Goal: Task Accomplishment & Management: Manage account settings

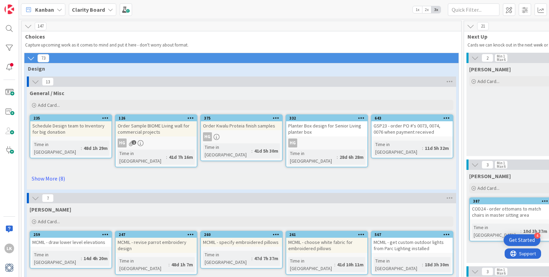
scroll to position [154, 203]
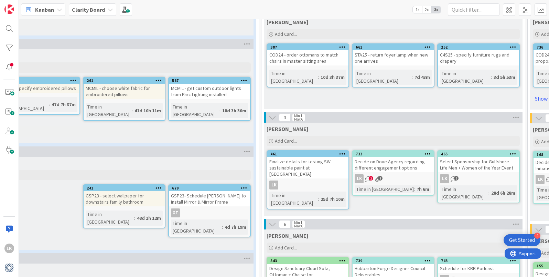
click at [408, 167] on div "Decide on Dove Agency regarding different engagement options" at bounding box center [393, 164] width 81 height 15
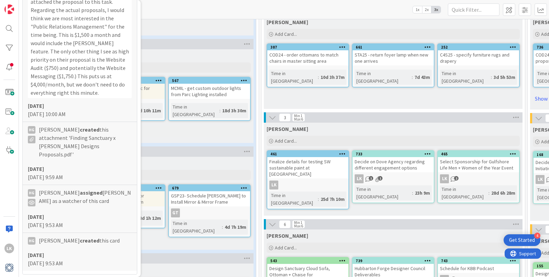
scroll to position [585, 0]
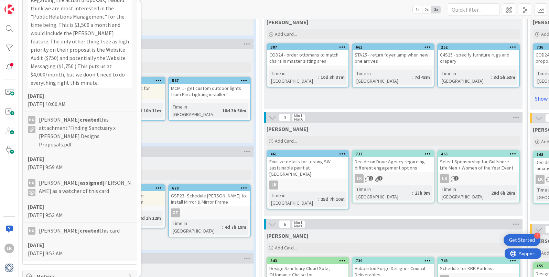
click at [280, 166] on div "Finalize details for testing SW sustainable paint at [GEOGRAPHIC_DATA]" at bounding box center [307, 167] width 81 height 21
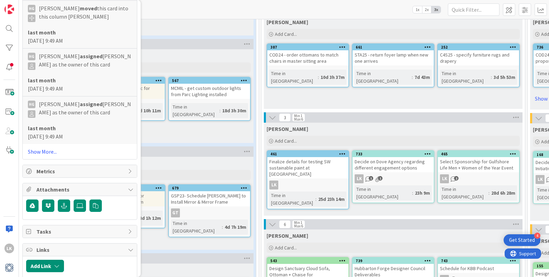
click at [393, 164] on div "Decide on Dove Agency regarding different engagement options" at bounding box center [393, 164] width 81 height 15
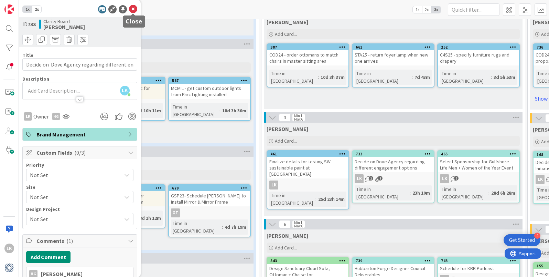
click at [133, 8] on icon at bounding box center [133, 9] width 8 height 8
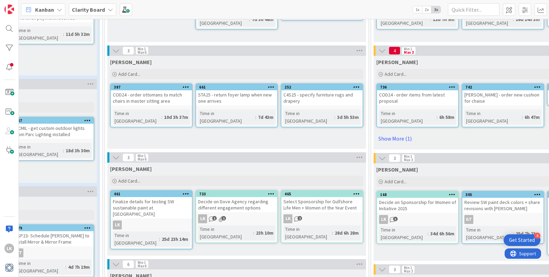
scroll to position [116, 359]
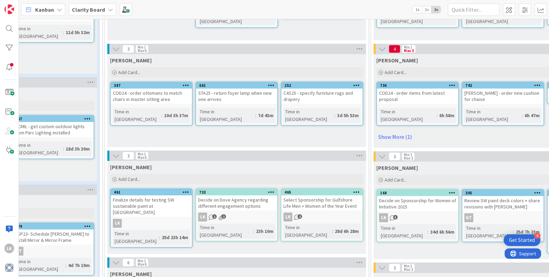
click at [185, 191] on icon at bounding box center [186, 191] width 7 height 5
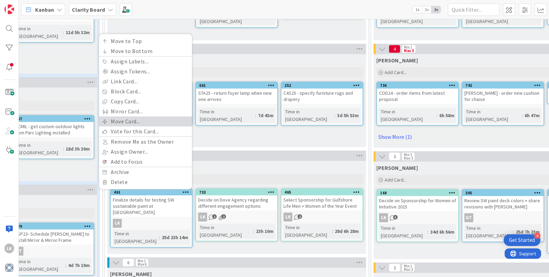
click at [141, 123] on link "Move Card..." at bounding box center [145, 121] width 93 height 10
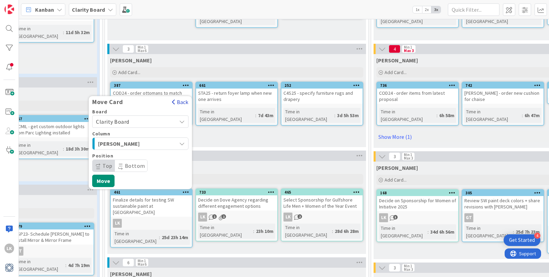
click at [182, 102] on button "Back" at bounding box center [180, 102] width 17 height 8
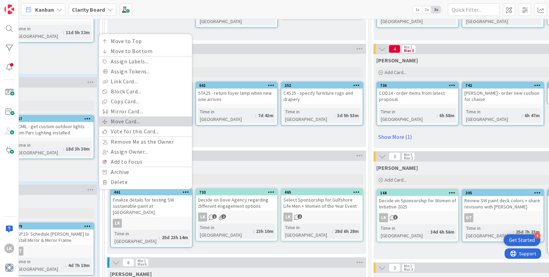
click at [168, 122] on link "Move Card..." at bounding box center [145, 121] width 93 height 10
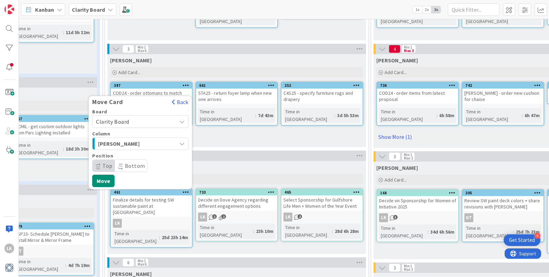
click at [182, 144] on icon "button" at bounding box center [182, 144] width 6 height 6
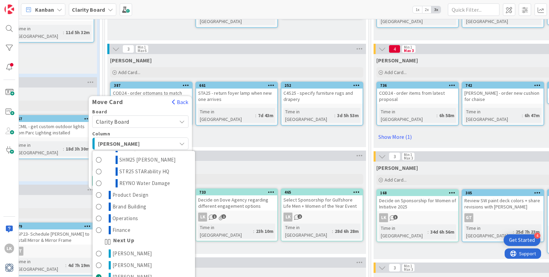
scroll to position [192, 0]
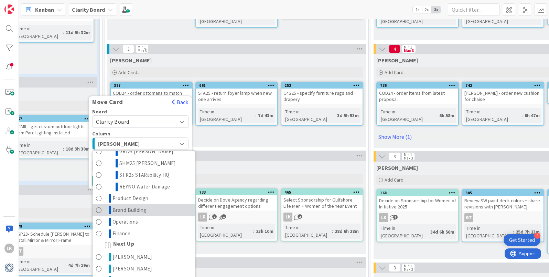
click at [98, 206] on span at bounding box center [99, 210] width 6 height 8
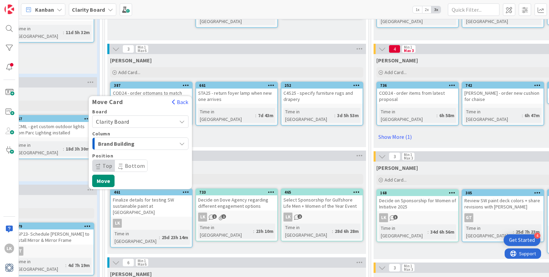
click at [181, 142] on icon "button" at bounding box center [182, 144] width 6 height 6
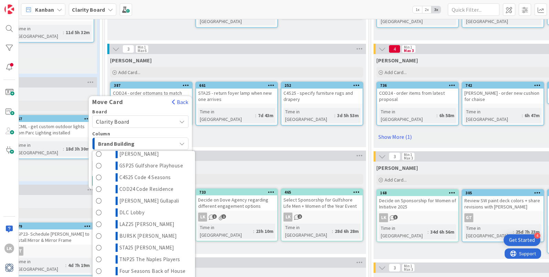
scroll to position [40, 0]
click at [184, 101] on button "Back" at bounding box center [180, 102] width 17 height 8
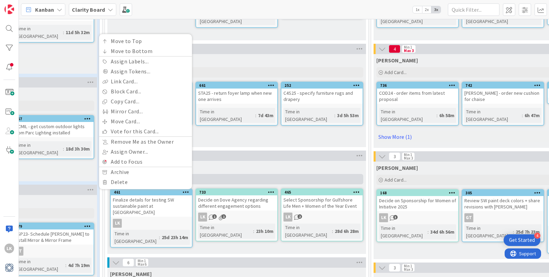
click at [251, 176] on div "Add Card..." at bounding box center [236, 179] width 253 height 10
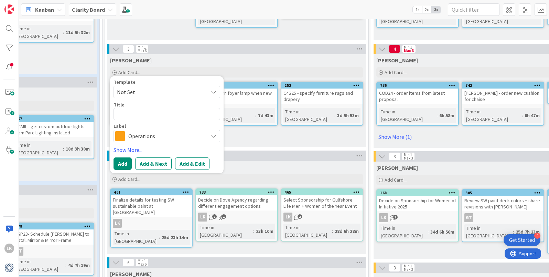
click at [150, 194] on div "461 Move to Top Move to Bottom Assign Labels... Assign Tokens... Link Card... B…" at bounding box center [151, 192] width 81 height 6
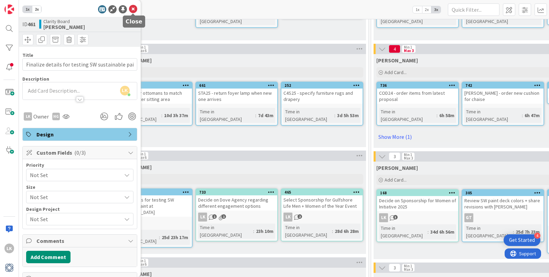
click at [134, 8] on icon at bounding box center [133, 9] width 8 height 8
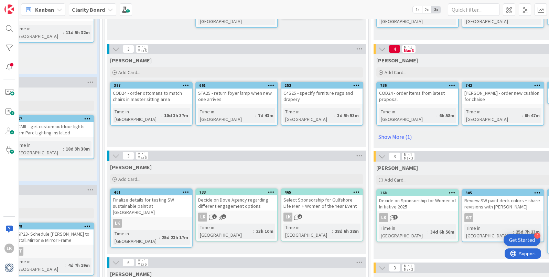
click at [184, 191] on icon at bounding box center [186, 191] width 7 height 5
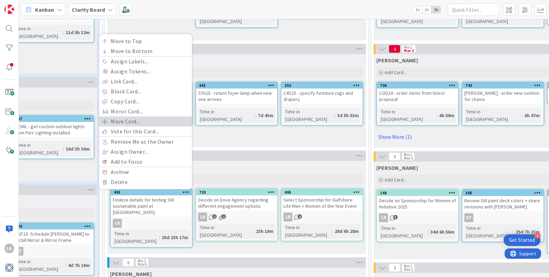
click at [152, 121] on link "Move Card..." at bounding box center [145, 121] width 93 height 10
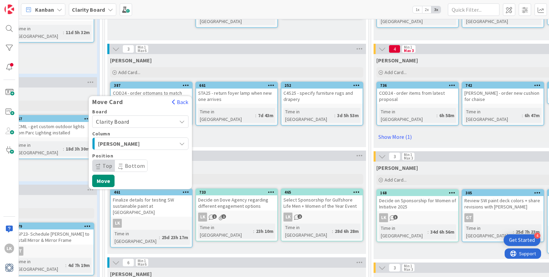
click at [180, 121] on icon at bounding box center [182, 122] width 6 height 6
click at [150, 103] on div "Move Card" at bounding box center [128, 102] width 79 height 8
click at [225, 135] on div "[PERSON_NAME] Add Card... 252 C4S25 - specify furniture rugs and drapery Time i…" at bounding box center [236, 100] width 259 height 93
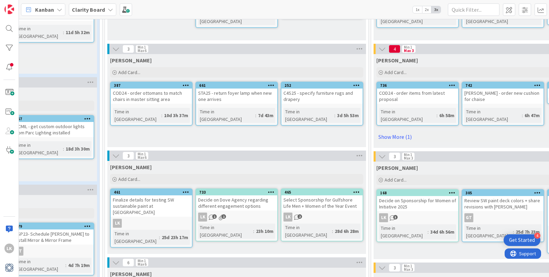
click at [157, 195] on div "461 Move to Top Move to Bottom Assign Labels... Assign Tokens... Link Card... B…" at bounding box center [151, 192] width 81 height 6
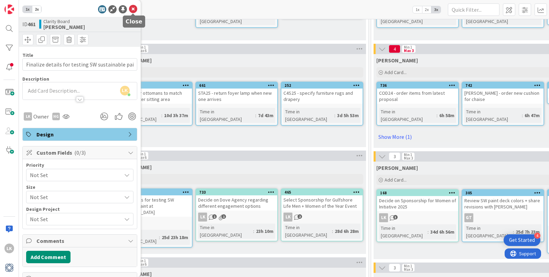
click at [131, 7] on icon at bounding box center [133, 9] width 8 height 8
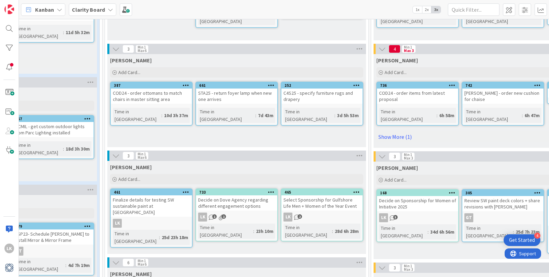
click at [185, 188] on div "[PERSON_NAME] Add Card... Template Not Set Title 0 / 128 Label Operations Show …" at bounding box center [236, 207] width 259 height 93
click at [185, 191] on icon at bounding box center [186, 191] width 7 height 5
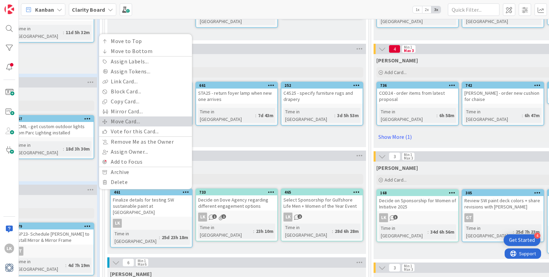
click at [149, 122] on link "Move Card..." at bounding box center [145, 121] width 93 height 10
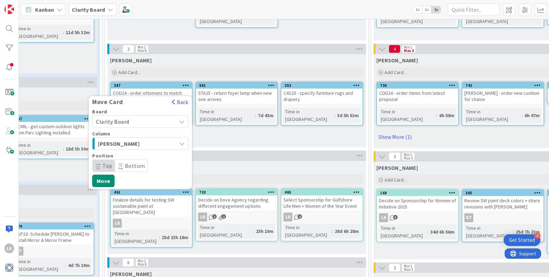
click at [182, 143] on icon "button" at bounding box center [182, 144] width 6 height 6
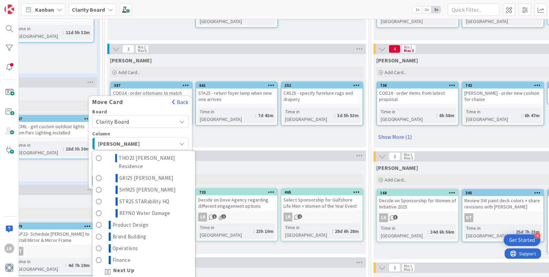
scroll to position [169, 0]
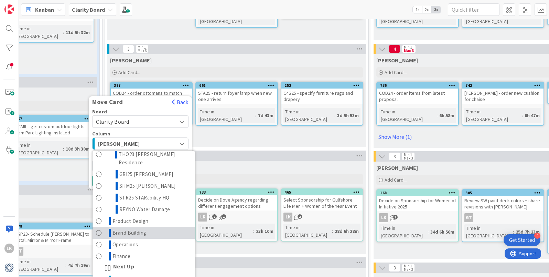
click at [99, 228] on span at bounding box center [99, 232] width 6 height 8
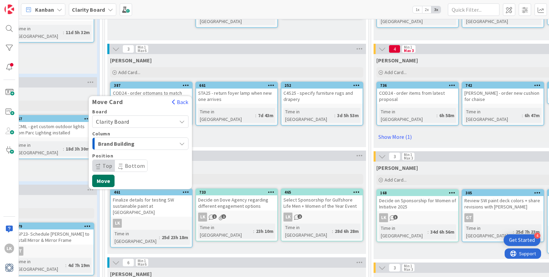
click at [101, 180] on button "Move" at bounding box center [103, 180] width 22 height 12
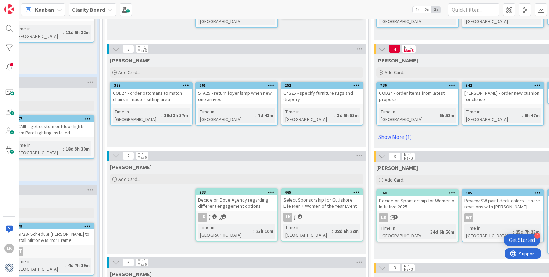
click at [269, 192] on icon at bounding box center [271, 191] width 7 height 5
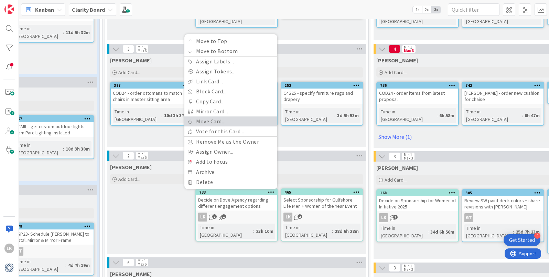
click at [246, 120] on link "Move Card..." at bounding box center [230, 121] width 93 height 10
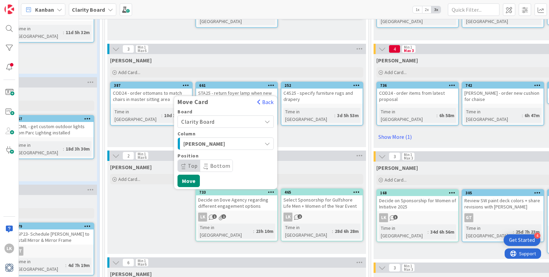
click at [267, 141] on icon "button" at bounding box center [268, 144] width 6 height 6
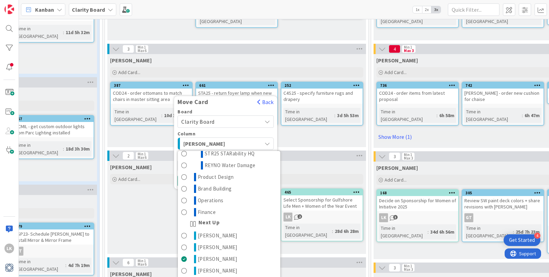
scroll to position [215, 0]
click at [184, 183] on span at bounding box center [184, 187] width 6 height 8
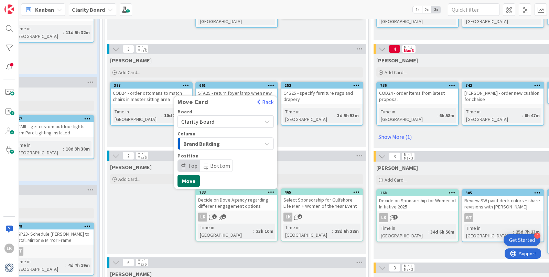
click at [190, 179] on button "Move" at bounding box center [188, 180] width 22 height 12
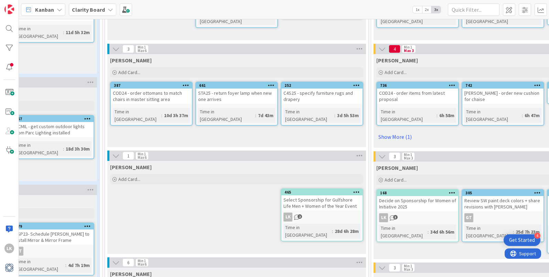
click at [358, 190] on icon at bounding box center [356, 191] width 7 height 5
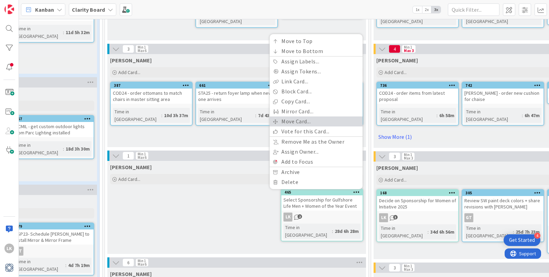
click at [334, 122] on link "Move Card..." at bounding box center [316, 121] width 93 height 10
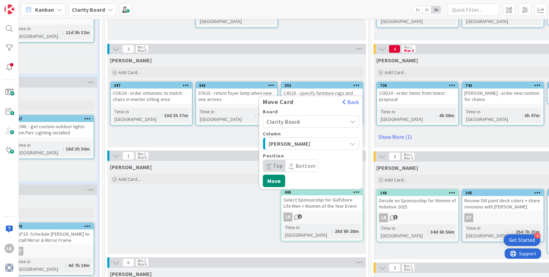
click at [354, 141] on icon "button" at bounding box center [353, 144] width 6 height 6
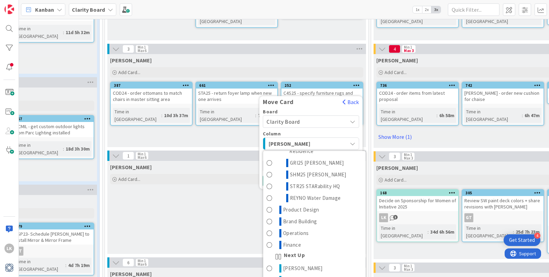
scroll to position [179, 0]
click at [269, 219] on span at bounding box center [270, 223] width 6 height 8
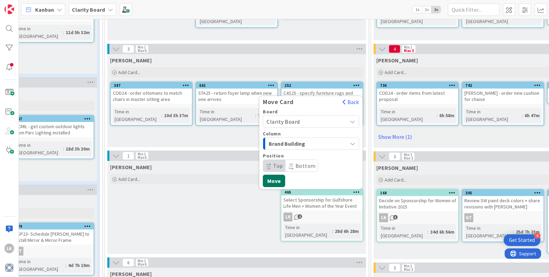
click at [274, 179] on button "Move" at bounding box center [274, 180] width 22 height 12
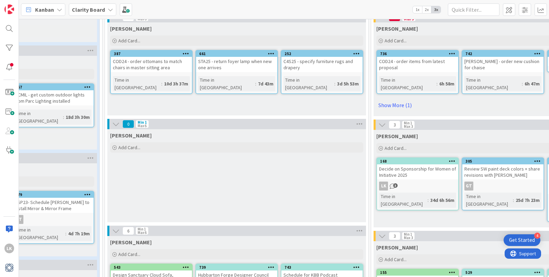
scroll to position [151, 359]
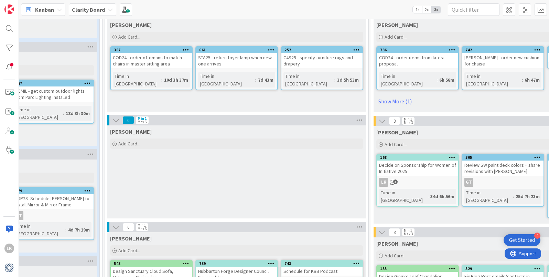
click at [453, 155] on icon at bounding box center [452, 156] width 7 height 5
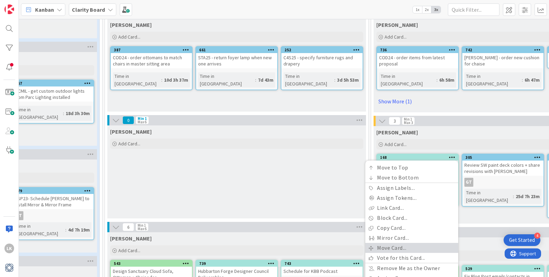
click at [427, 244] on link "Move Card..." at bounding box center [411, 247] width 93 height 10
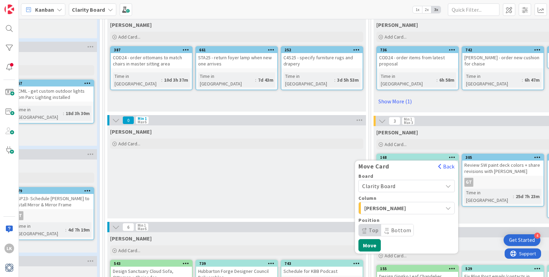
click at [450, 206] on icon "button" at bounding box center [448, 208] width 6 height 6
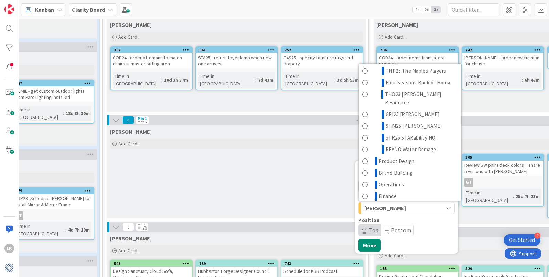
scroll to position [142, 0]
click at [363, 168] on span at bounding box center [365, 172] width 6 height 8
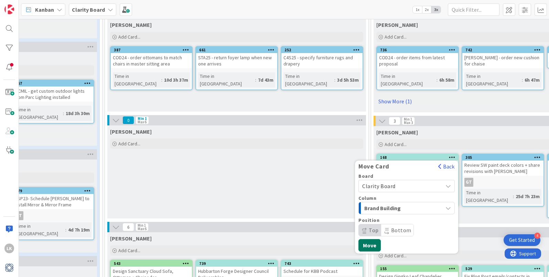
click at [368, 244] on button "Move" at bounding box center [369, 245] width 22 height 12
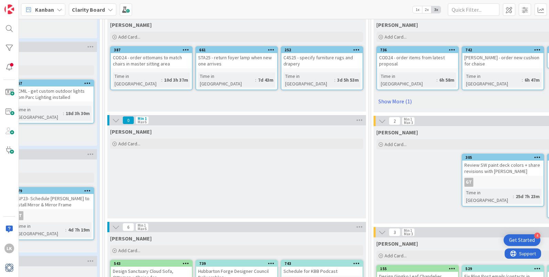
click at [538, 158] on icon at bounding box center [537, 156] width 7 height 5
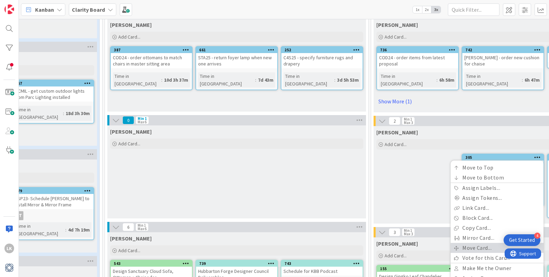
click at [476, 247] on link "Move Card..." at bounding box center [497, 247] width 93 height 10
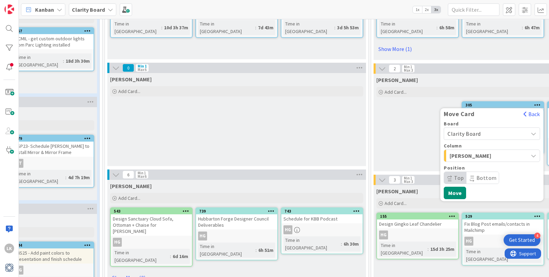
scroll to position [206, 359]
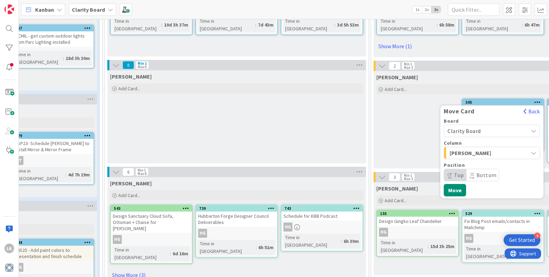
click at [535, 151] on icon "button" at bounding box center [534, 153] width 6 height 6
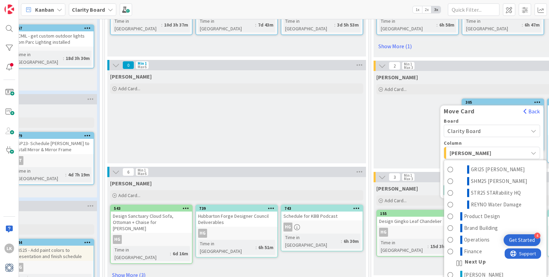
scroll to position [183, 0]
click at [451, 224] on span at bounding box center [450, 228] width 6 height 8
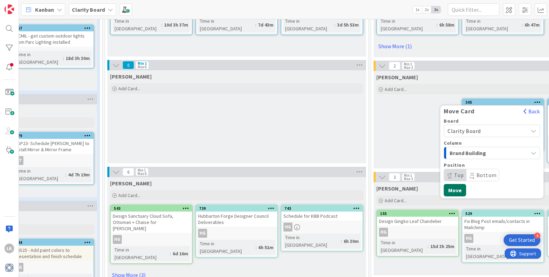
click at [453, 188] on button "Move" at bounding box center [455, 190] width 22 height 12
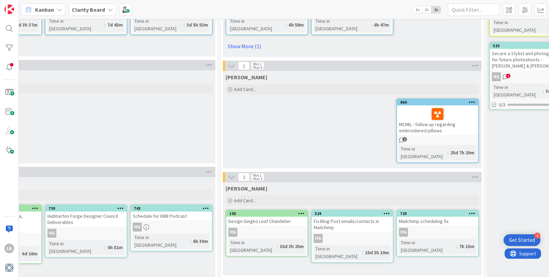
scroll to position [206, 514]
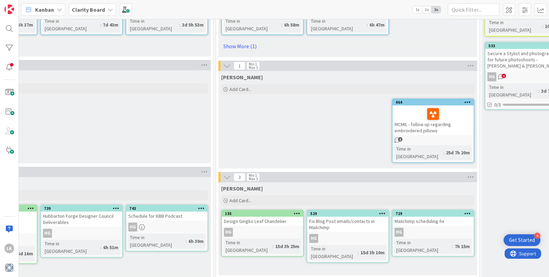
click at [466, 100] on icon at bounding box center [467, 101] width 7 height 5
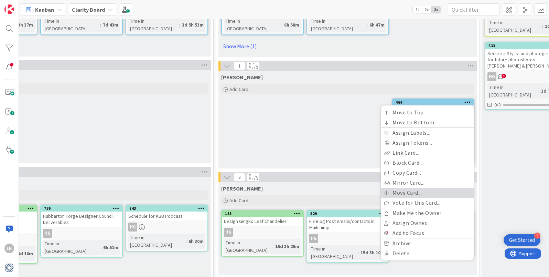
click at [435, 189] on link "Move Card..." at bounding box center [427, 192] width 93 height 10
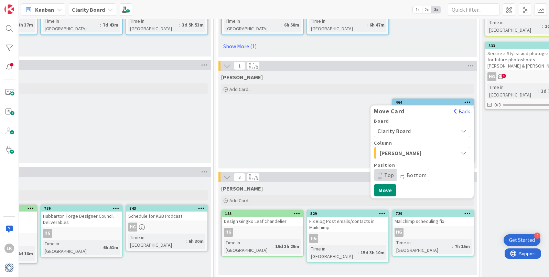
click at [464, 150] on icon "button" at bounding box center [464, 153] width 6 height 6
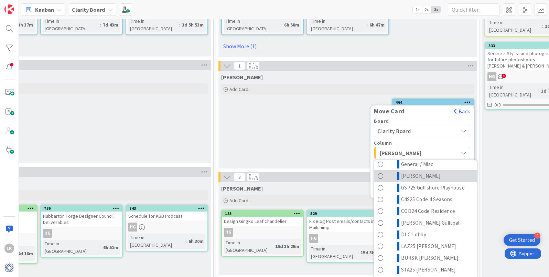
scroll to position [29, 0]
click at [379, 174] on span at bounding box center [381, 175] width 6 height 8
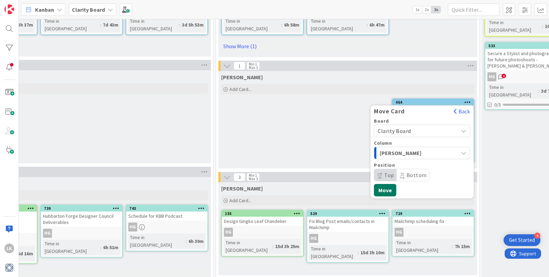
click at [385, 189] on button "Move" at bounding box center [385, 190] width 22 height 12
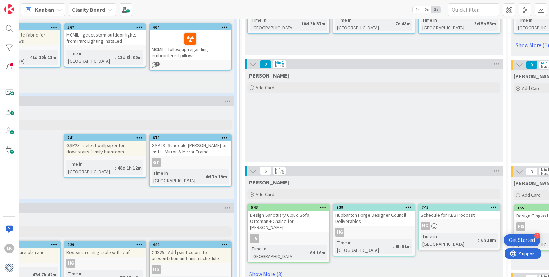
scroll to position [207, 216]
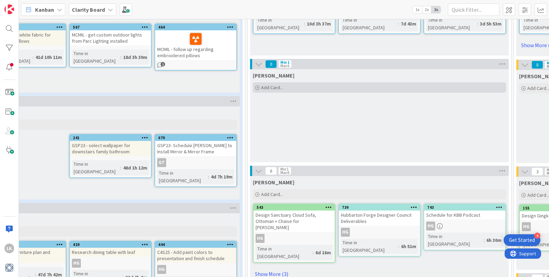
click at [257, 87] on icon at bounding box center [257, 88] width 4 height 4
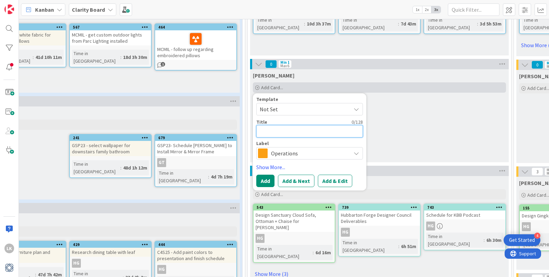
type textarea "x"
type textarea "S"
type textarea "x"
type textarea "Se"
type textarea "x"
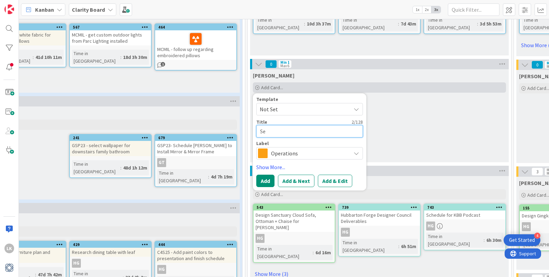
type textarea "Sen"
type textarea "x"
type textarea "Send"
type textarea "x"
type textarea "Send"
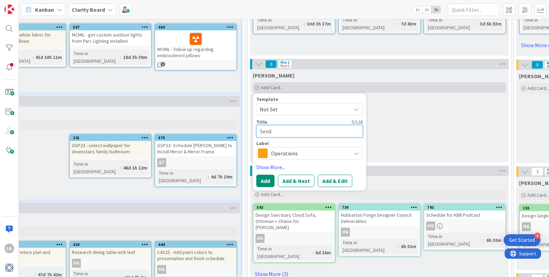
type textarea "x"
type textarea "Send l"
type textarea "x"
type textarea "Send li"
type textarea "x"
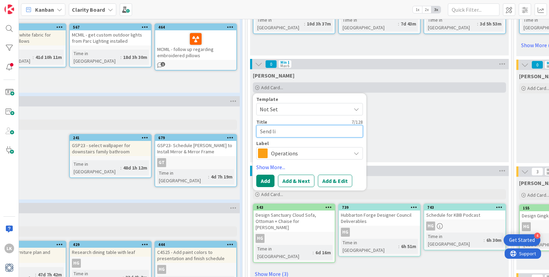
type textarea "Send lis"
type textarea "x"
type textarea "Send list"
type textarea "x"
type textarea "Send list o"
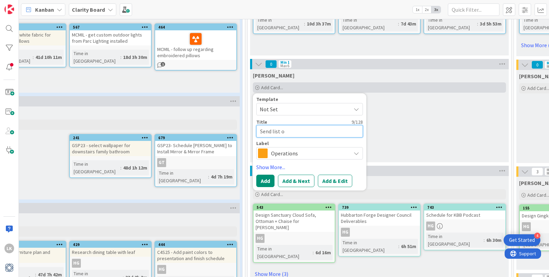
type textarea "x"
type textarea "Send list of"
type textarea "x"
type textarea "Send list of"
type textarea "x"
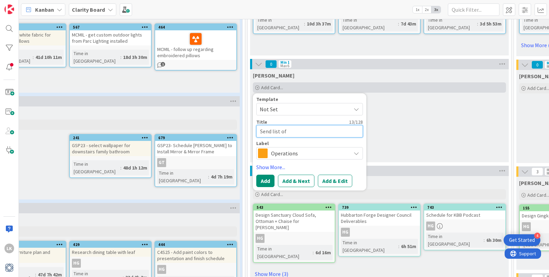
type textarea "Send list of h"
type textarea "x"
type textarea "Send list of ho"
type textarea "x"
type textarea "Send list of hou"
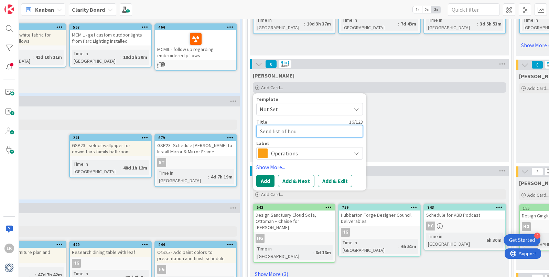
type textarea "x"
type textarea "Send list of hous"
type textarea "x"
type textarea "Send list of house"
type textarea "x"
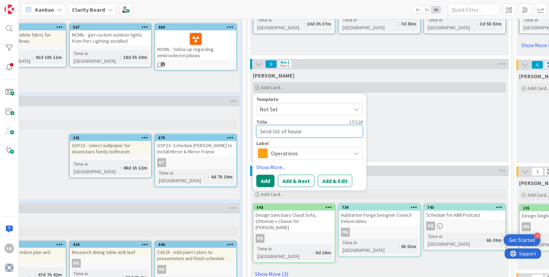
type textarea "Send list of house"
type textarea "x"
type textarea "Send list of house c"
type textarea "x"
type textarea "Send list of house co"
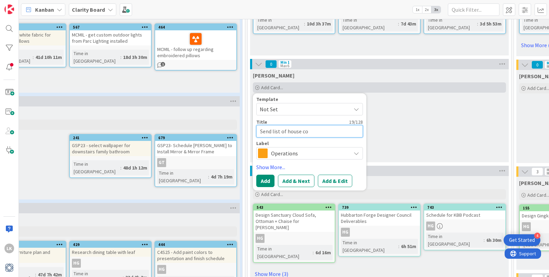
type textarea "x"
type textarea "Send list of house cont"
type textarea "x"
type textarea "Send list of house [PERSON_NAME]"
type textarea "x"
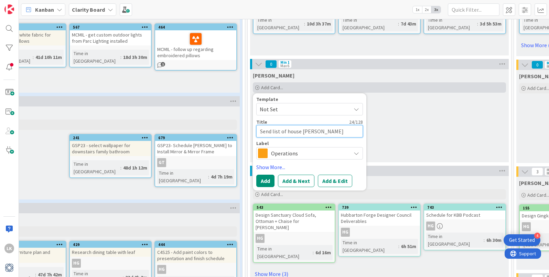
type textarea "Send list of house conten"
type textarea "x"
type textarea "Send list of house content"
type textarea "x"
type textarea "Send list of house contents"
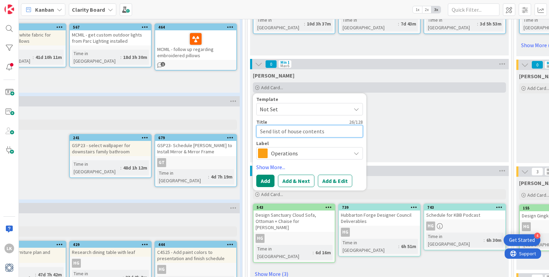
type textarea "x"
type textarea "Send list of house contents t"
type textarea "x"
type textarea "Send list of house contents to"
type textarea "x"
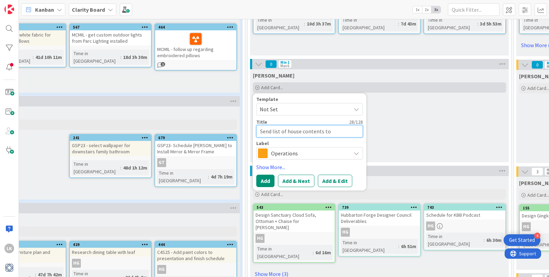
type textarea "Send list of house contents to"
type textarea "x"
type textarea "Send list of house contents to n"
type textarea "x"
type textarea "Send list of house contents to ne"
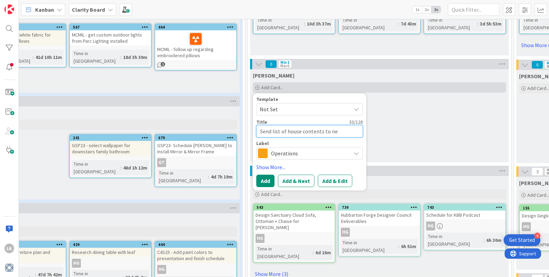
type textarea "x"
type textarea "Send list of house contents to new"
type textarea "x"
type textarea "Send list of house contents to new"
type textarea "x"
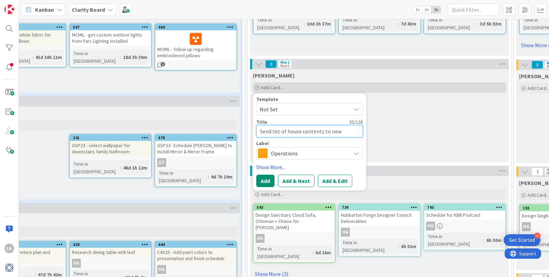
type textarea "Send list of house contents to new o"
type textarea "x"
type textarea "Send list of house contents to new on"
type textarea "x"
type textarea "Send list of house contents to new onw"
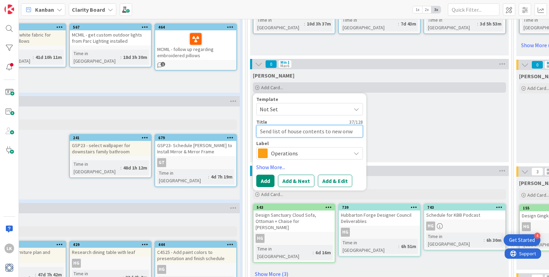
type textarea "x"
type textarea "Send list of house contents to new onwn"
type textarea "x"
type textarea "Send list of house contents to new onwne"
type textarea "x"
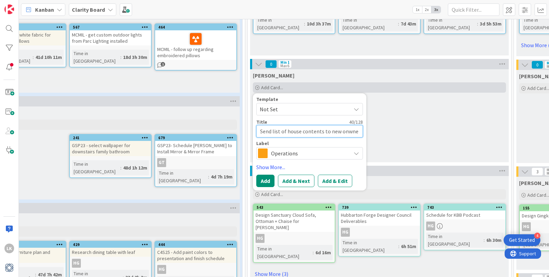
type textarea "Send list of house contents to new onwner"
type textarea "x"
type textarea "Send list of house contents to new onwner"
type textarea "x"
type textarea "Send list of house contents to new onwner o"
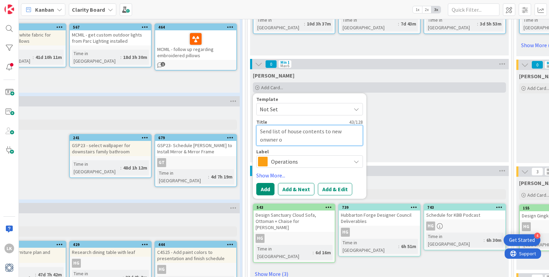
type textarea "x"
type textarea "Send list of house contents to new onwner of"
type textarea "x"
type textarea "Send list of house contents to new onwner o"
type textarea "x"
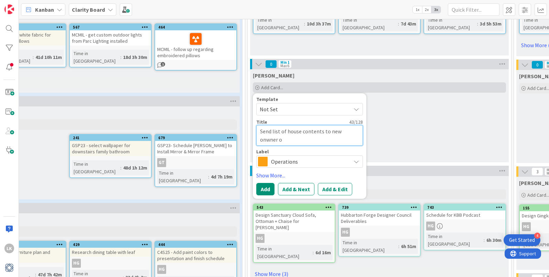
type textarea "Send list of house contents to new onwner"
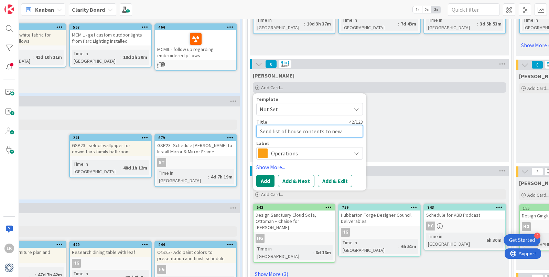
type textarea "x"
type textarea "Send list of house contents to new onwner"
type textarea "x"
type textarea "Send list of house contents to new onwne"
type textarea "x"
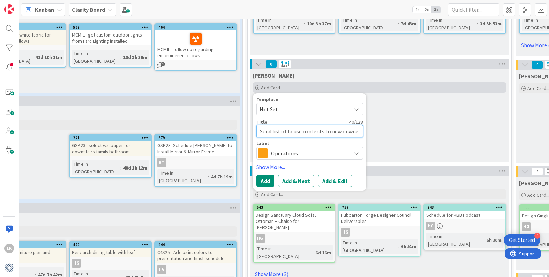
type textarea "Send list of house contents to new onwn"
type textarea "x"
type textarea "Send list of house contents to new onw"
type textarea "x"
type textarea "Send list of house contents to new on"
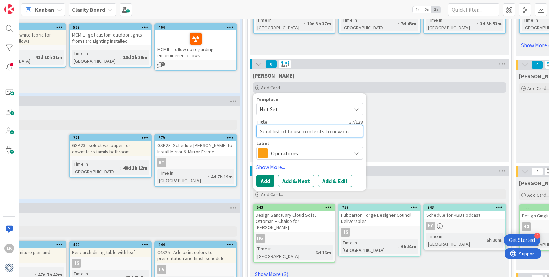
type textarea "x"
type textarea "Send list of house contents to new o"
type textarea "x"
type textarea "Send list of house contents to new ow"
type textarea "x"
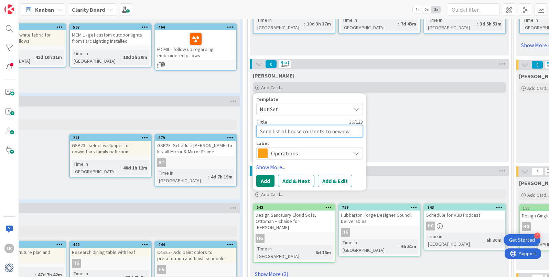
type textarea "Send list of house contents to new own"
type textarea "x"
type textarea "Send list of house contents to new owne"
type textarea "x"
type textarea "Send list of house contents to new owner"
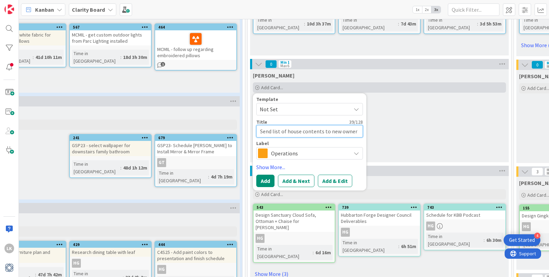
type textarea "x"
type textarea "Send list of house contents to new owner"
type textarea "x"
type textarea "Send list of house contents to new owner o"
type textarea "x"
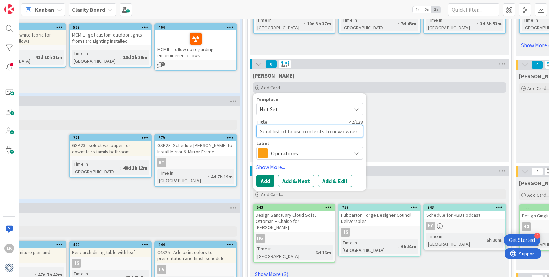
type textarea "Send list of house contents to new owner of"
type textarea "x"
type textarea "Send list of house contents to new owner of"
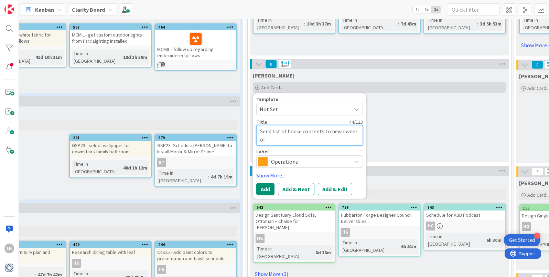
type textarea "x"
type textarea "Send list of house contents to new owner of 3"
type textarea "x"
type textarea "Send list of house contents to new owner of 330"
type textarea "x"
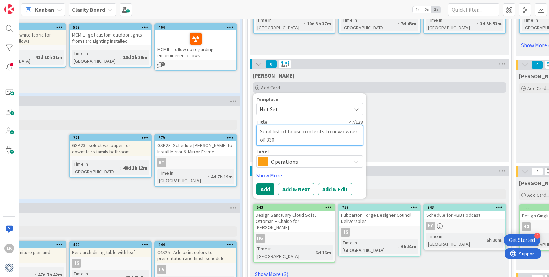
type textarea "Send list of house contents to new owner of 3300"
type textarea "x"
type textarea "Send list of house contents to new owner of 3300"
type textarea "x"
type textarea "Send list of house contents to new owner of 3300 G"
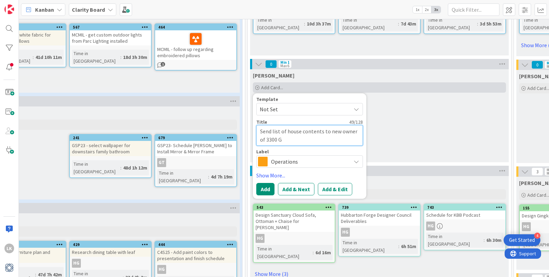
type textarea "x"
type textarea "Send list of house contents to new owner of 3300 Gi"
type textarea "x"
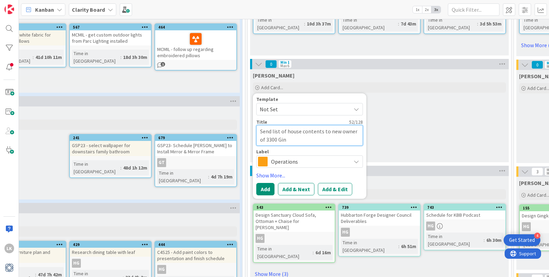
type textarea "Send list of house contents to new owner of 3300 Gin"
click at [356, 164] on icon at bounding box center [357, 162] width 6 height 6
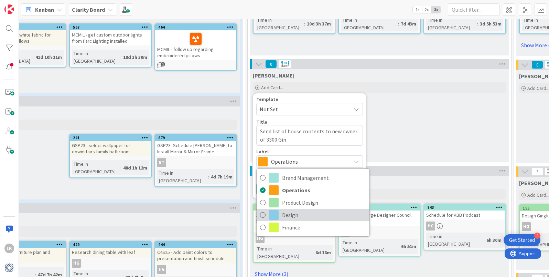
click at [263, 213] on icon at bounding box center [263, 214] width 6 height 10
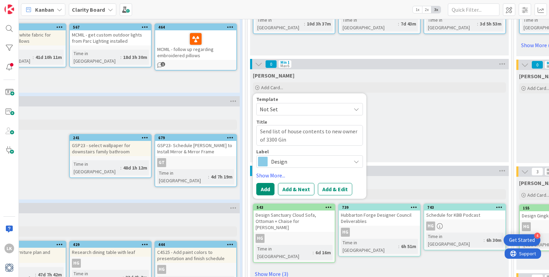
click at [356, 162] on icon at bounding box center [357, 162] width 6 height 6
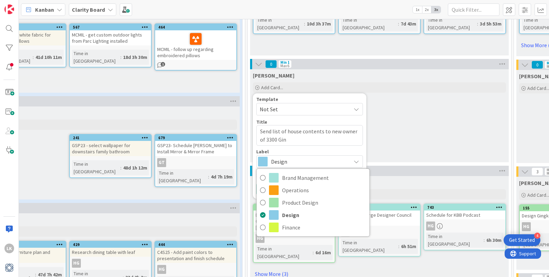
click at [357, 160] on icon at bounding box center [357, 162] width 6 height 6
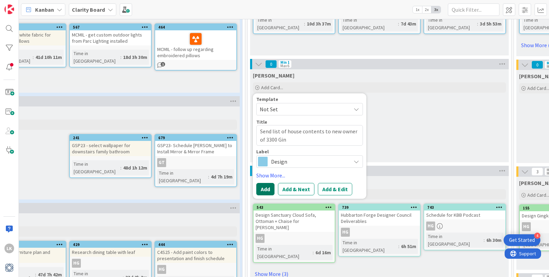
click at [265, 190] on button "Add" at bounding box center [265, 189] width 18 height 12
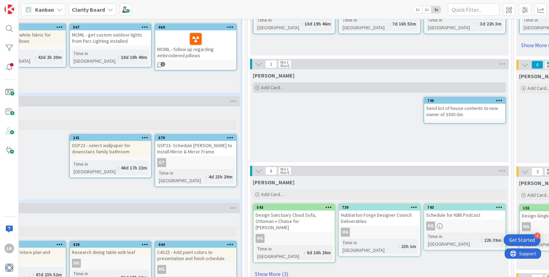
click at [262, 88] on span "Add Card..." at bounding box center [272, 87] width 22 height 6
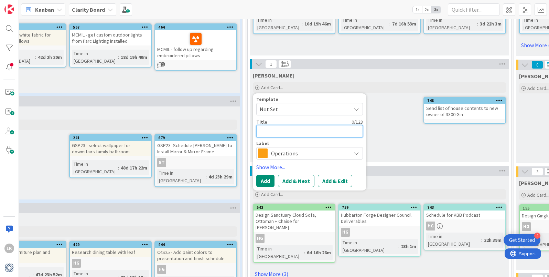
type textarea "x"
type textarea "S"
type textarea "x"
type textarea "Sc"
type textarea "x"
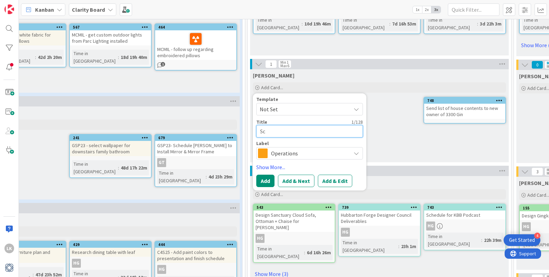
type textarea "Sch"
type textarea "x"
type textarea "Sche"
type textarea "x"
type textarea "Sched"
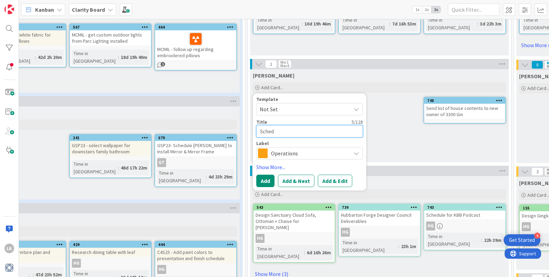
type textarea "x"
type textarea "Schedu"
type textarea "x"
type textarea "Schedul"
type textarea "x"
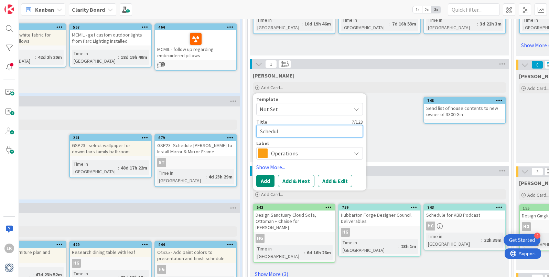
type textarea "Schedule"
type textarea "x"
type textarea "Schedule"
type textarea "x"
type textarea "Schedule d"
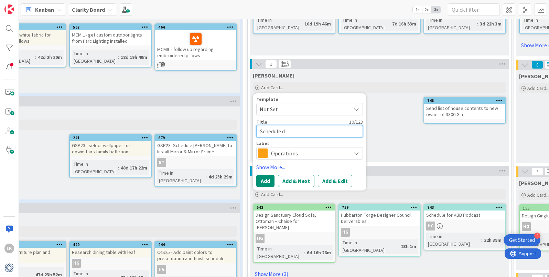
type textarea "x"
type textarea "Schedule de"
type textarea "x"
type textarea "Schedule des"
type textarea "x"
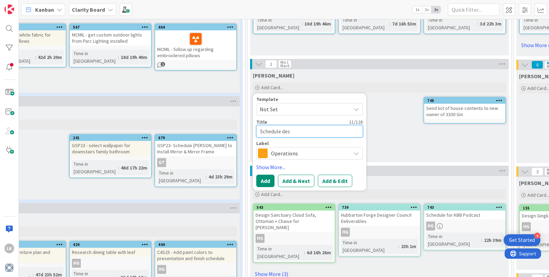
type textarea "Schedule desi"
type textarea "x"
type textarea "Schedule desig"
type textarea "x"
type textarea "Schedule design"
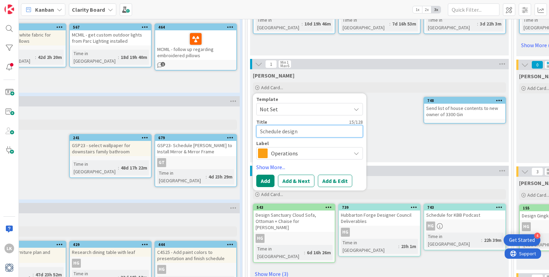
type textarea "x"
type textarea "Schedule design"
type textarea "x"
type textarea "Schedule design t"
type textarea "x"
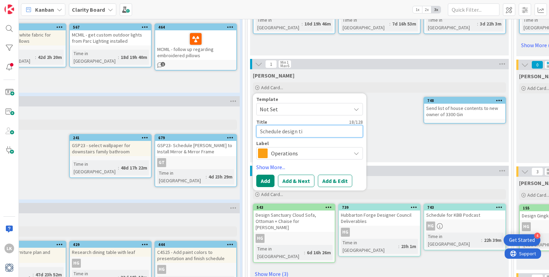
type textarea "Schedule design [PERSON_NAME]"
type textarea "x"
type textarea "Schedule design time"
type textarea "x"
type textarea "Schedule design time"
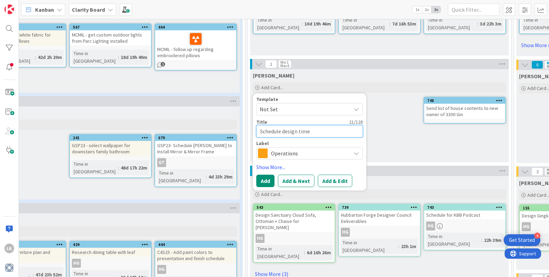
type textarea "x"
type textarea "Schedule design time b"
type textarea "x"
type textarea "Schedule design time bl"
type textarea "x"
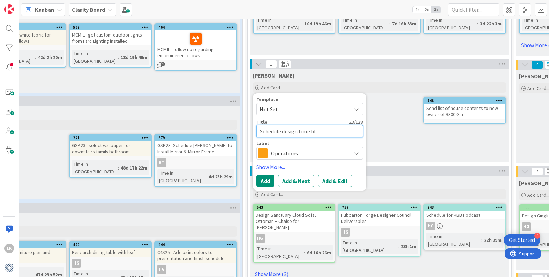
type textarea "Schedule design time blo"
type textarea "x"
type textarea "Schedule design time bloc"
type textarea "x"
type textarea "Schedule design time block"
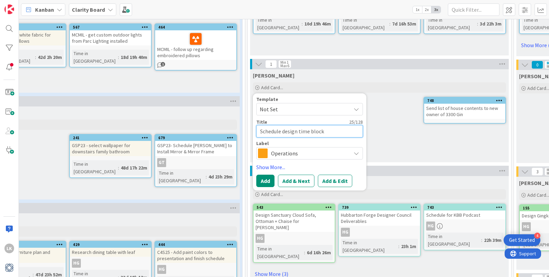
type textarea "x"
type textarea "Schedule design time block s"
type textarea "x"
type textarea "Schedule design time block so"
type textarea "x"
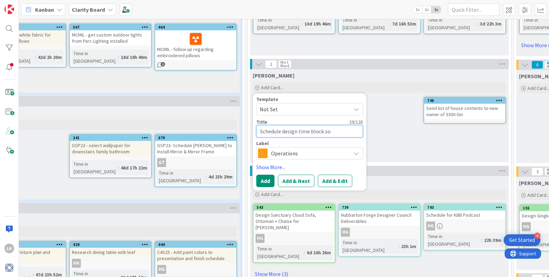
type textarea "Schedule design time block s"
type textarea "x"
type textarea "Schedule design time block"
type textarea "x"
type textarea "Schedule design time block"
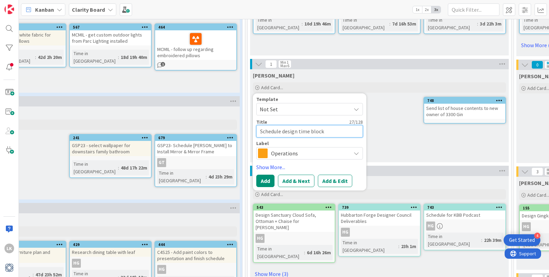
type textarea "x"
type textarea "Schedule design time blocks"
type textarea "x"
type textarea "Schedule design time blocks"
type textarea "x"
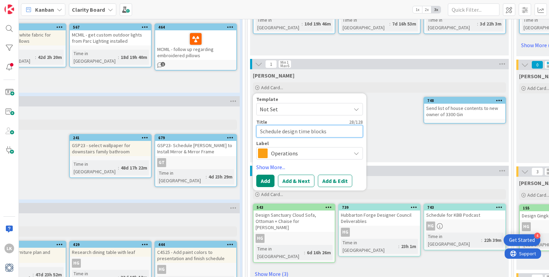
type textarea "Schedule design time blocks f"
type textarea "x"
type textarea "Schedule design time blocks fo"
type textarea "x"
type textarea "Schedule design time blocks for"
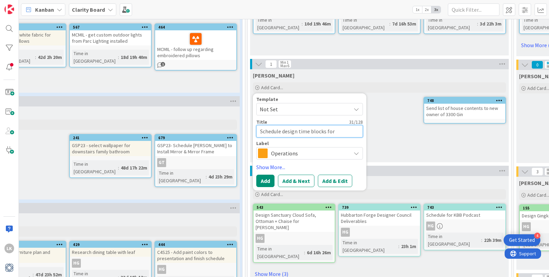
type textarea "x"
type textarea "Schedule design time blocks for"
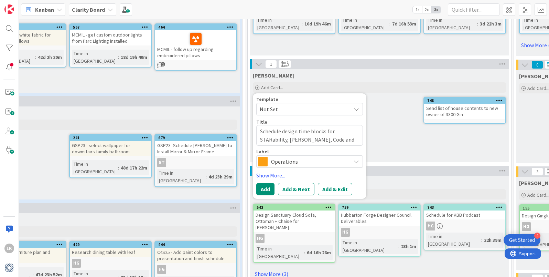
click at [357, 163] on icon at bounding box center [357, 162] width 6 height 6
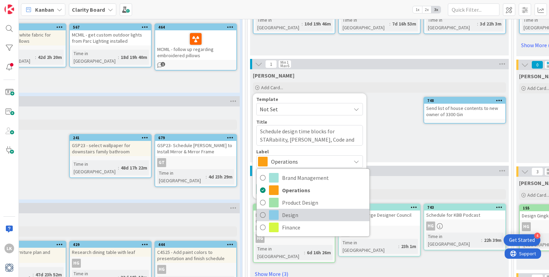
click at [264, 215] on icon at bounding box center [263, 214] width 6 height 10
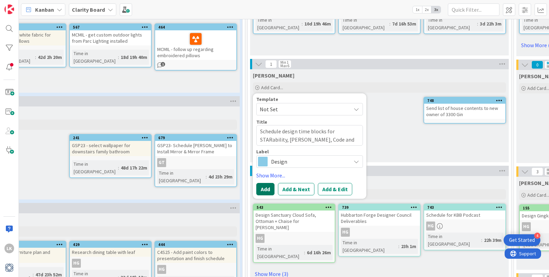
click at [262, 190] on button "Add" at bounding box center [265, 189] width 18 height 12
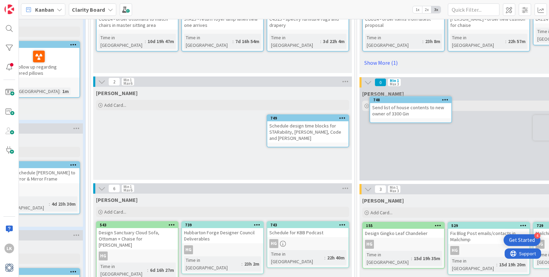
scroll to position [187, 373]
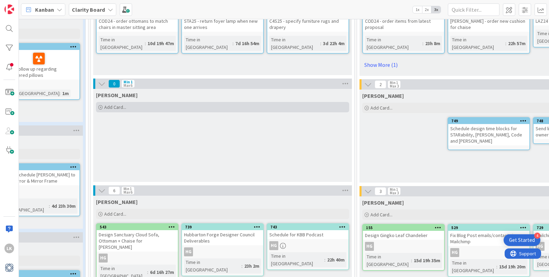
click at [112, 107] on span "Add Card..." at bounding box center [115, 107] width 22 height 6
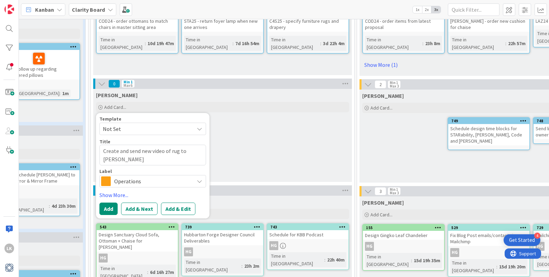
click at [198, 182] on icon at bounding box center [200, 181] width 6 height 6
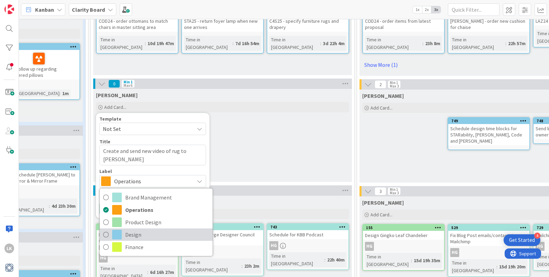
click at [105, 236] on icon at bounding box center [106, 234] width 6 height 10
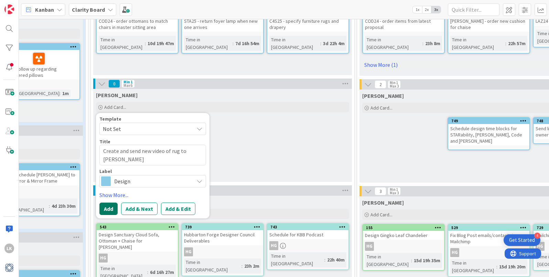
click at [106, 208] on button "Add" at bounding box center [108, 208] width 18 height 12
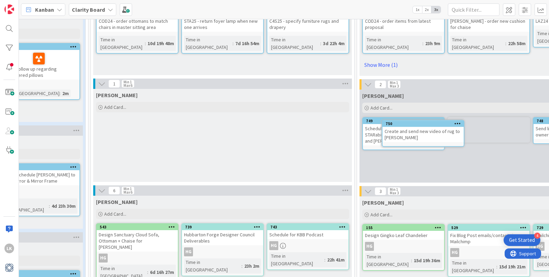
scroll to position [187, 376]
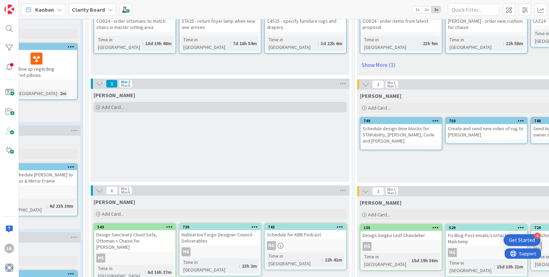
click at [101, 108] on div "Add Card..." at bounding box center [220, 107] width 253 height 10
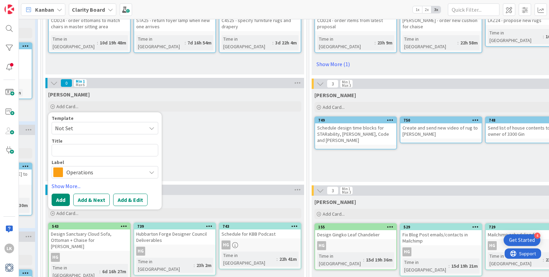
scroll to position [188, 408]
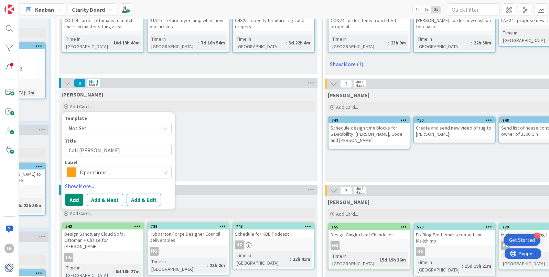
click at [166, 171] on icon at bounding box center [165, 172] width 6 height 6
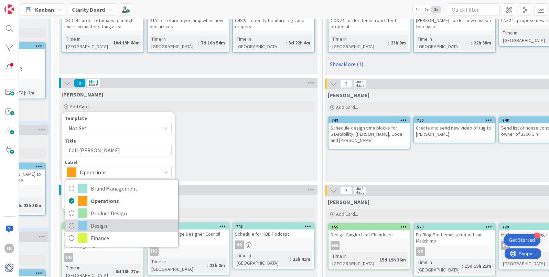
click at [71, 224] on icon at bounding box center [72, 225] width 6 height 10
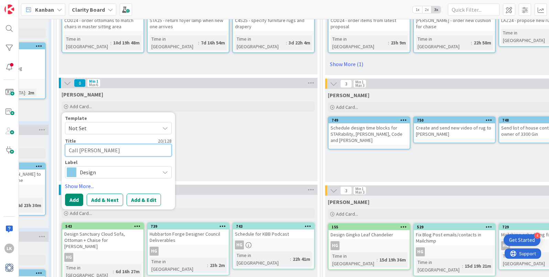
click at [120, 150] on textarea "Call [PERSON_NAME]" at bounding box center [118, 150] width 107 height 12
click at [72, 199] on button "Add" at bounding box center [74, 199] width 18 height 12
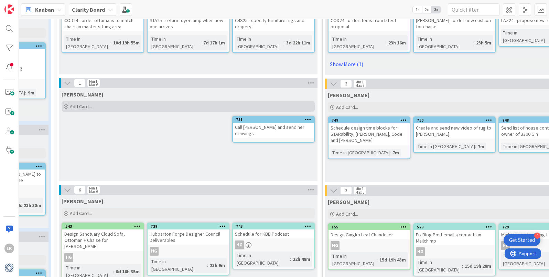
click at [69, 106] on div "Add Card..." at bounding box center [188, 106] width 253 height 10
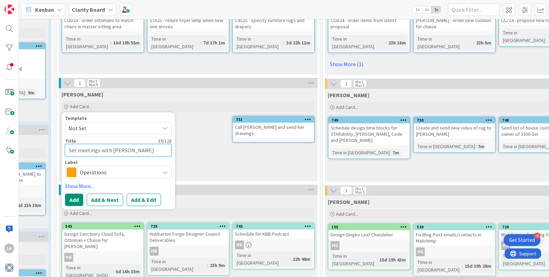
click at [75, 150] on textarea "Set meetings with [PERSON_NAME] [PERSON_NAME] and [PERSON_NAME]" at bounding box center [118, 150] width 107 height 12
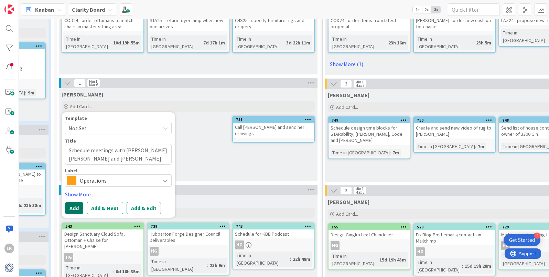
click at [72, 209] on button "Add" at bounding box center [74, 208] width 18 height 12
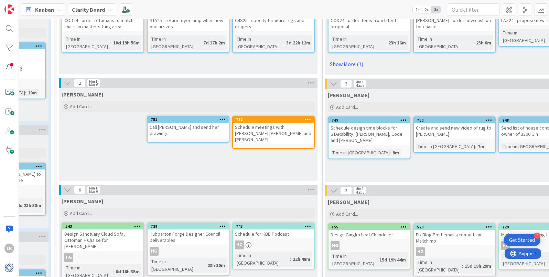
click at [306, 119] on icon at bounding box center [308, 119] width 7 height 5
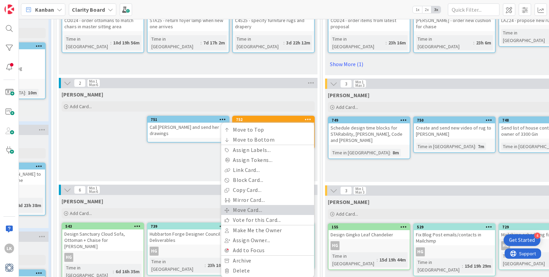
click at [250, 210] on link "Move Card..." at bounding box center [267, 210] width 93 height 10
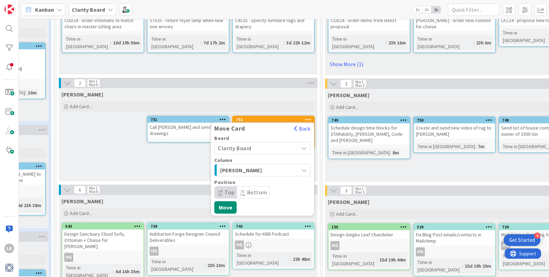
click at [303, 168] on icon "button" at bounding box center [304, 170] width 6 height 6
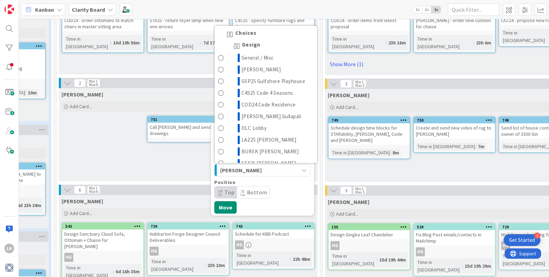
click at [251, 42] on span "Design" at bounding box center [251, 46] width 18 height 8
click at [221, 58] on span at bounding box center [221, 58] width 6 height 8
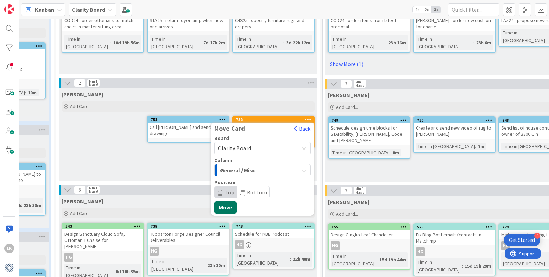
click at [226, 206] on button "Move" at bounding box center [225, 207] width 22 height 12
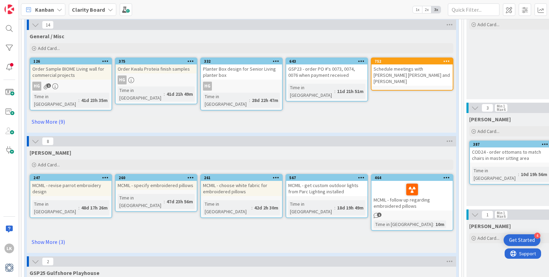
scroll to position [0, 0]
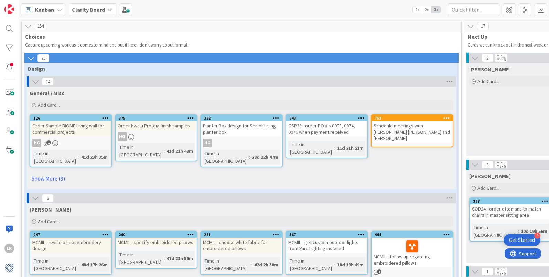
click at [444, 118] on icon at bounding box center [446, 117] width 7 height 5
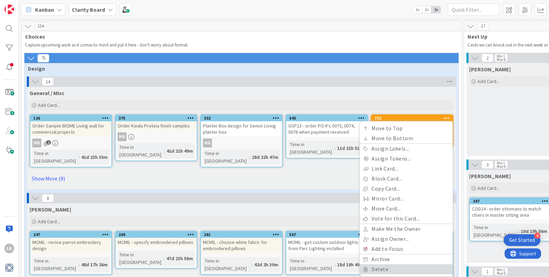
click at [400, 267] on link "Delete" at bounding box center [406, 269] width 93 height 10
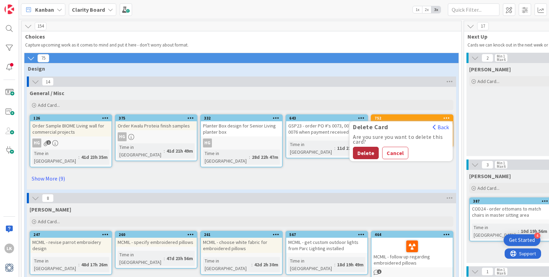
click at [364, 157] on button "Delete" at bounding box center [366, 153] width 26 height 12
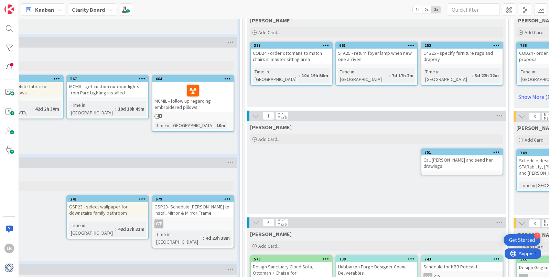
scroll to position [155, 224]
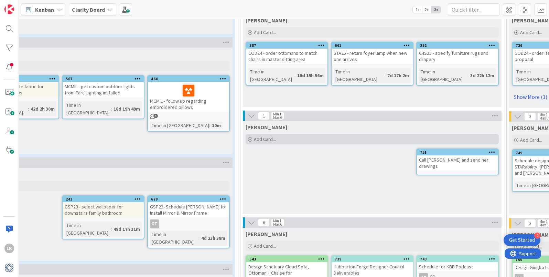
click at [262, 140] on span "Add Card..." at bounding box center [265, 139] width 22 height 6
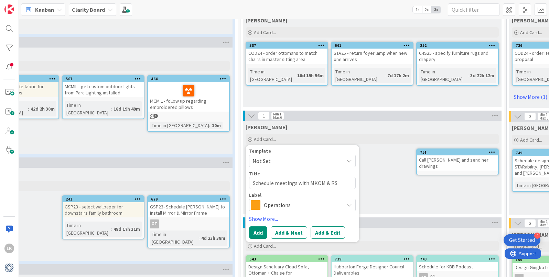
click at [348, 203] on icon at bounding box center [349, 205] width 6 height 6
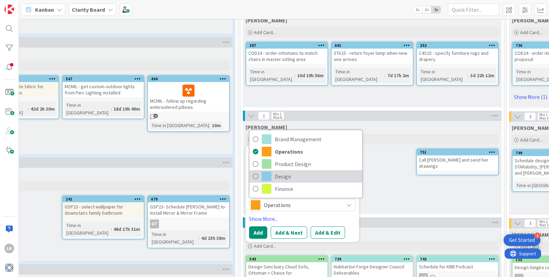
click at [255, 175] on icon at bounding box center [256, 176] width 6 height 10
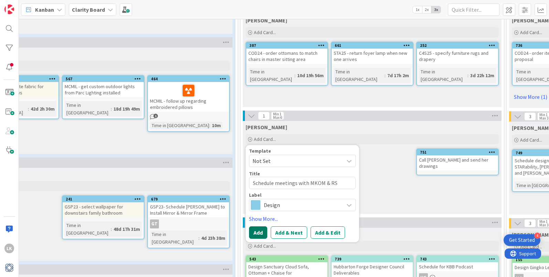
click at [257, 231] on button "Add" at bounding box center [258, 232] width 18 height 12
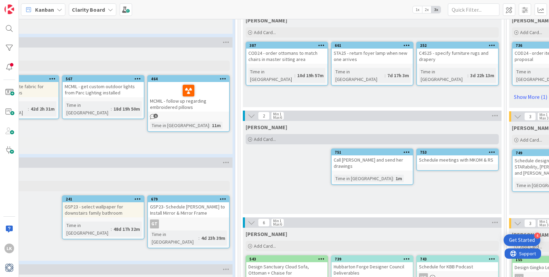
click at [251, 139] on icon at bounding box center [250, 139] width 4 height 4
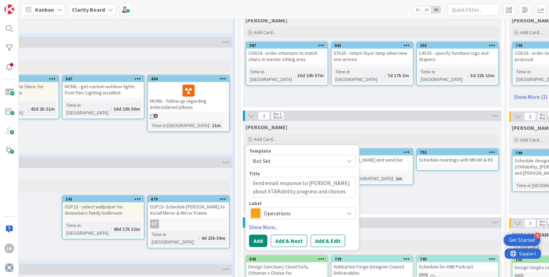
click at [347, 215] on icon at bounding box center [349, 213] width 6 height 6
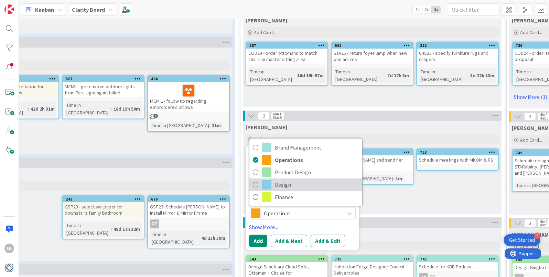
click at [255, 183] on icon at bounding box center [256, 184] width 6 height 10
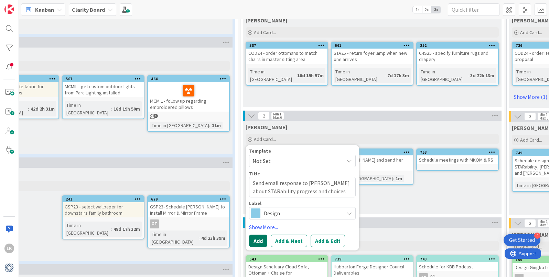
click at [256, 242] on button "Add" at bounding box center [258, 240] width 18 height 12
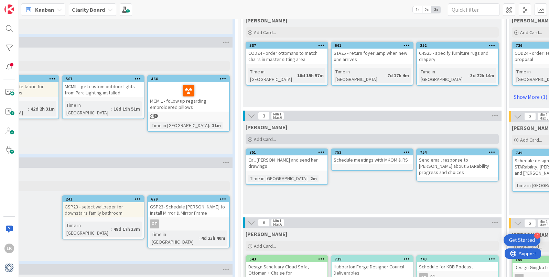
click at [253, 138] on div "Add Card..." at bounding box center [372, 139] width 253 height 10
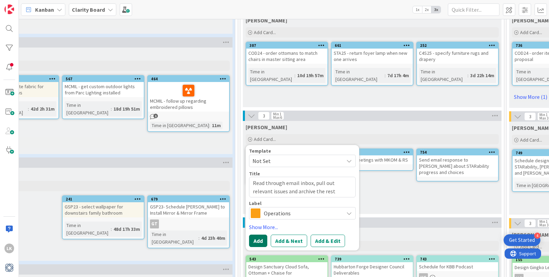
click at [255, 240] on button "Add" at bounding box center [258, 240] width 18 height 12
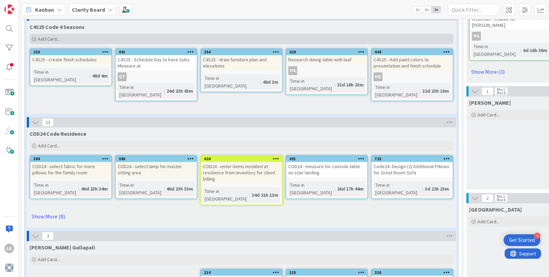
scroll to position [411, 0]
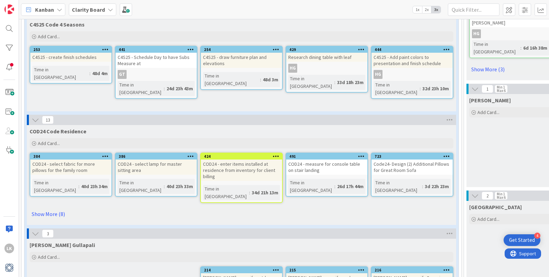
click at [277, 153] on icon at bounding box center [276, 155] width 7 height 5
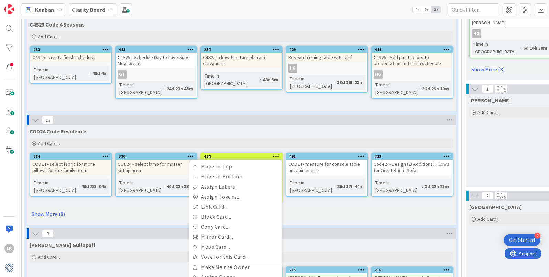
click at [251, 125] on div "COD24 Code Residence" at bounding box center [241, 130] width 429 height 10
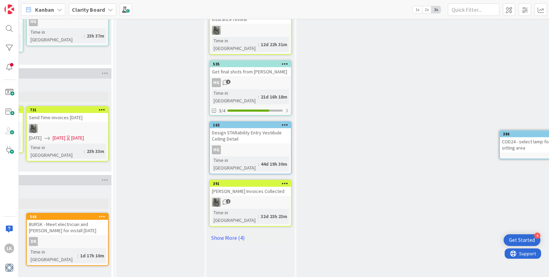
scroll to position [412, 925]
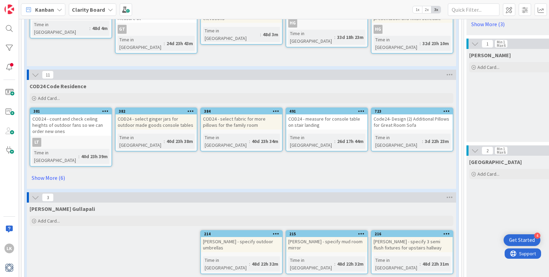
scroll to position [457, 0]
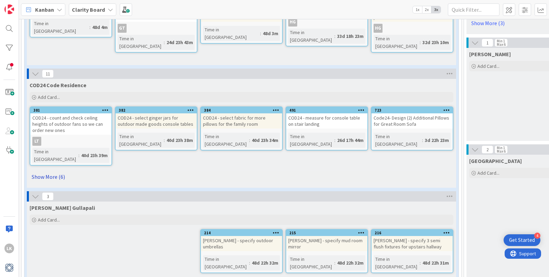
click at [52, 171] on link "Show More (6)" at bounding box center [242, 176] width 424 height 11
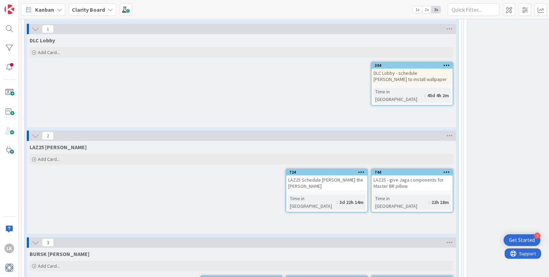
scroll to position [840, 0]
